Goal: Find specific page/section: Find specific page/section

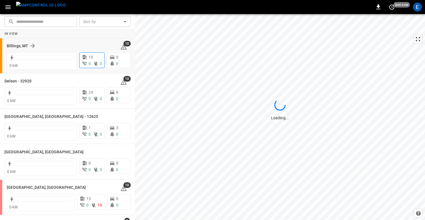
click at [94, 59] on div "10" at bounding box center [92, 57] width 20 height 6
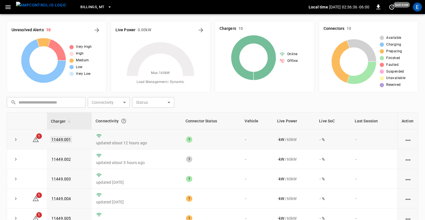
click at [59, 137] on link "11449.001" at bounding box center [61, 139] width 22 height 7
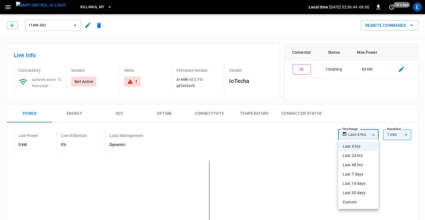
click at [276, 136] on div at bounding box center [212, 110] width 425 height 220
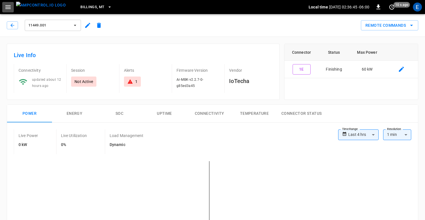
click at [8, 9] on icon "button" at bounding box center [7, 7] width 7 height 7
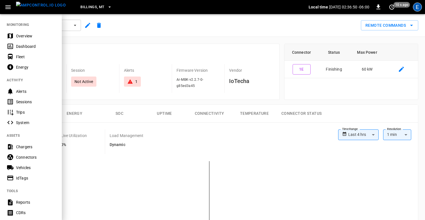
click at [414, 6] on div "E" at bounding box center [417, 7] width 9 height 9
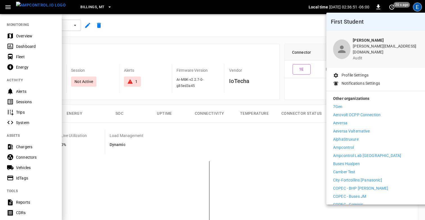
scroll to position [8, 0]
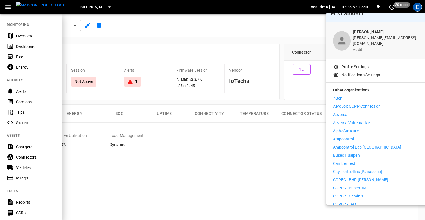
click at [356, 136] on li "Ampcontrol" at bounding box center [384, 139] width 103 height 6
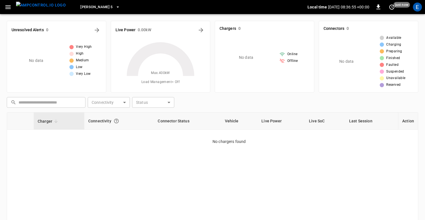
click at [7, 7] on icon "button" at bounding box center [7, 7] width 5 height 4
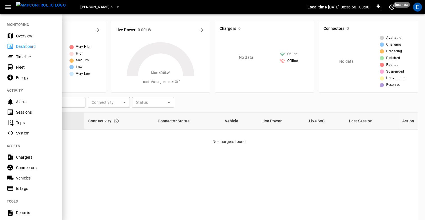
click at [21, 55] on div "Timeline" at bounding box center [35, 57] width 39 height 6
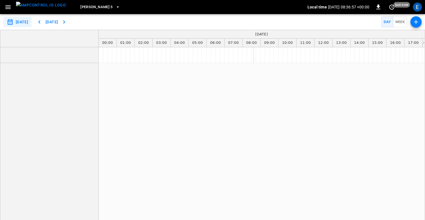
click at [412, 20] on button "button" at bounding box center [415, 21] width 11 height 11
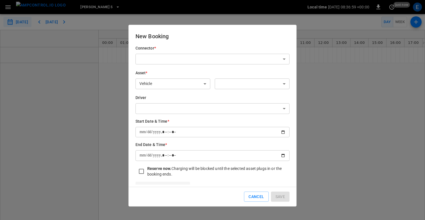
click at [285, 133] on input "datetime-local" at bounding box center [212, 132] width 154 height 10
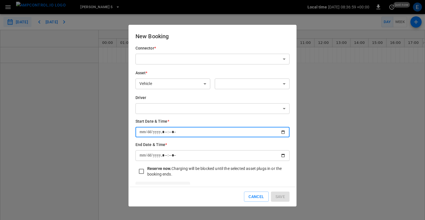
type input "**********"
click at [234, 122] on h6 "Start Date & Time *" at bounding box center [212, 121] width 154 height 6
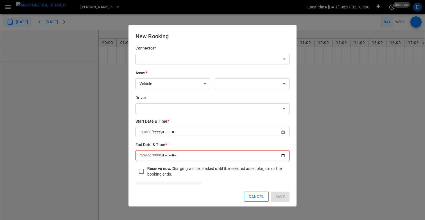
click at [258, 192] on button "Cancel" at bounding box center [256, 196] width 24 height 10
